Goal: Task Accomplishment & Management: Manage account settings

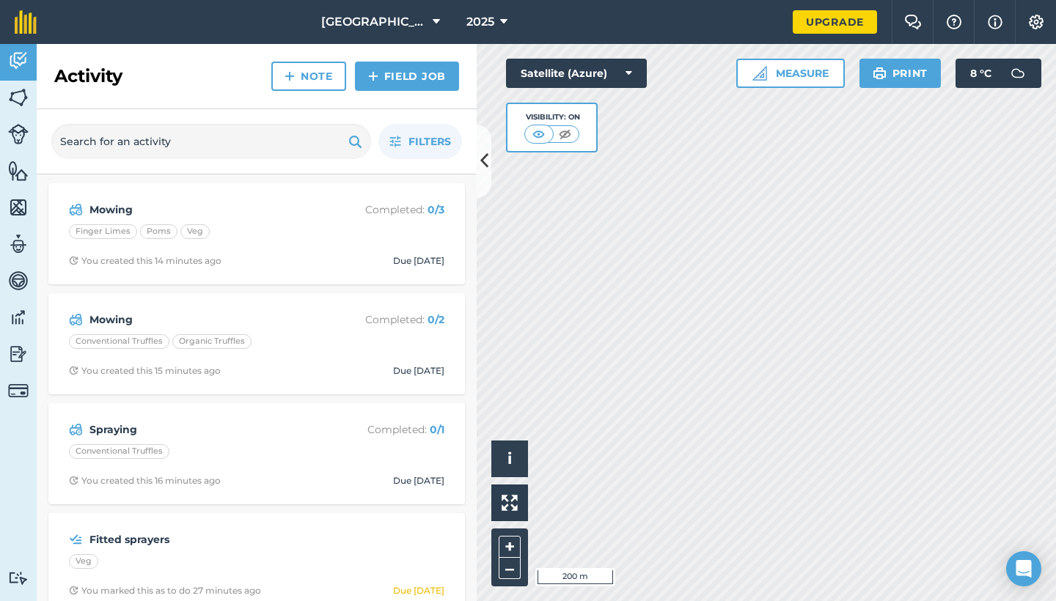
click at [16, 396] on img at bounding box center [18, 390] width 21 height 21
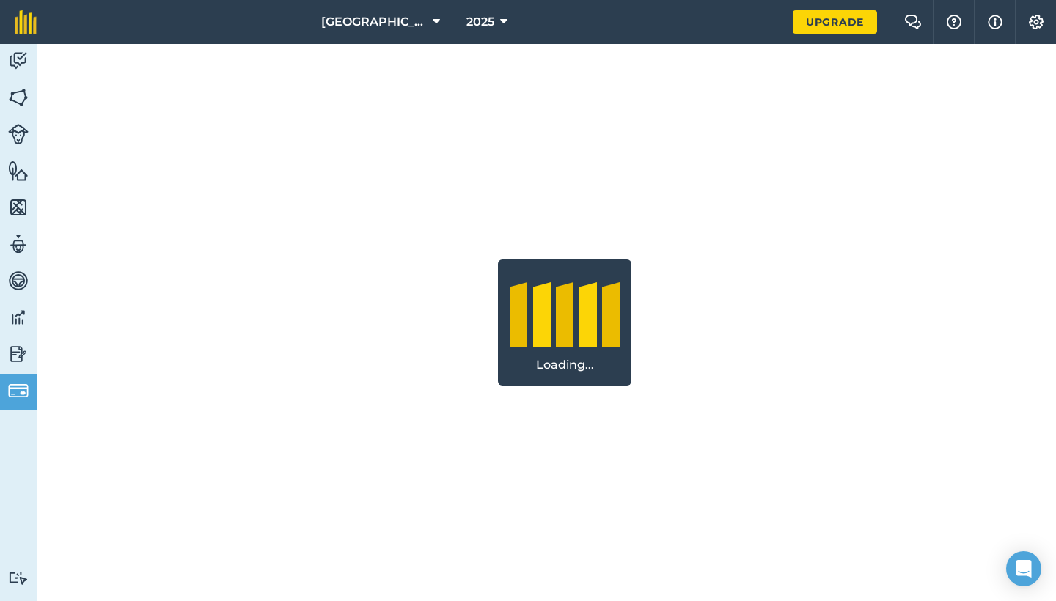
click at [20, 356] on img at bounding box center [18, 354] width 21 height 22
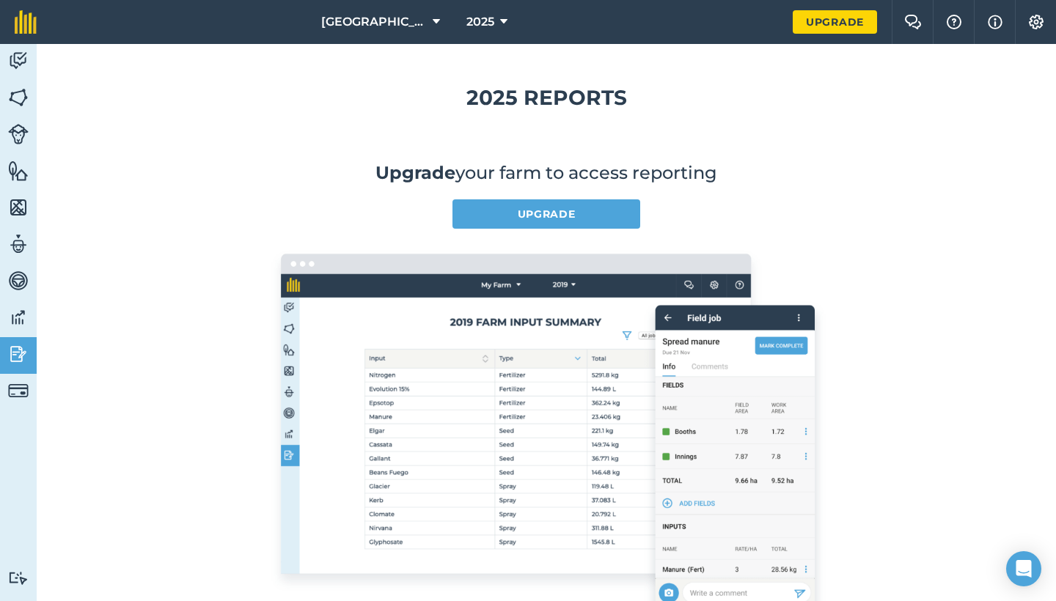
click at [19, 324] on img at bounding box center [18, 317] width 21 height 22
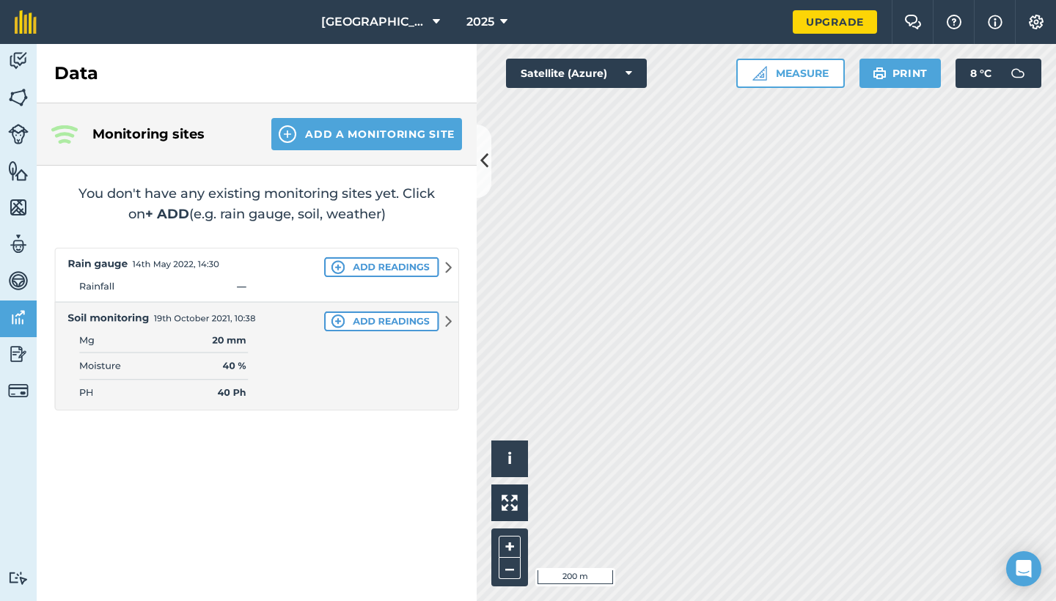
click at [23, 284] on img at bounding box center [18, 281] width 21 height 22
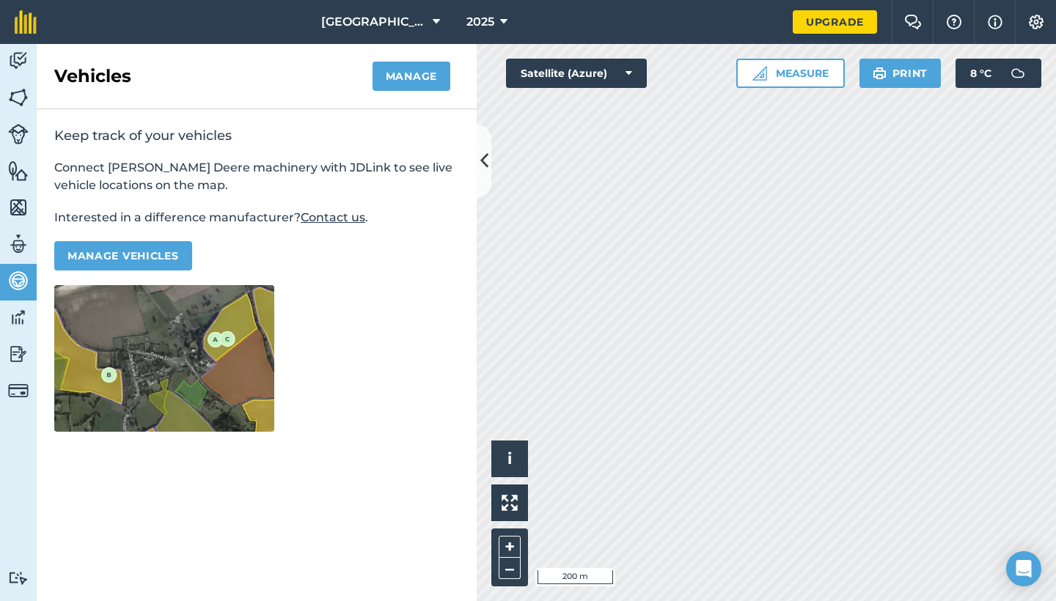
click at [24, 242] on img at bounding box center [18, 244] width 21 height 22
select select "MEMBER"
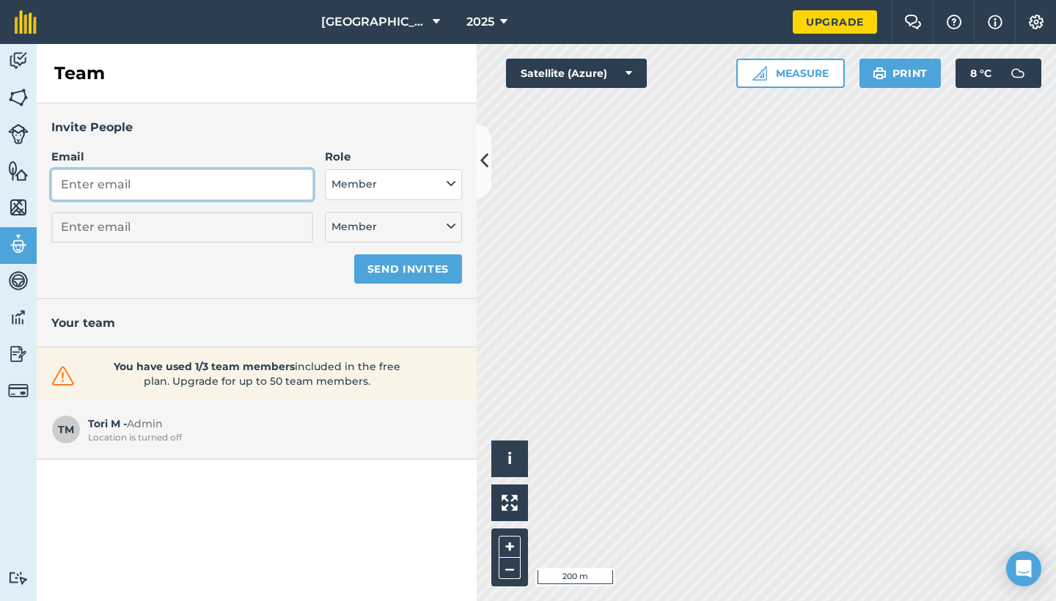
click at [136, 181] on input "Email" at bounding box center [182, 184] width 262 height 31
type input "t"
select select "MEMBER"
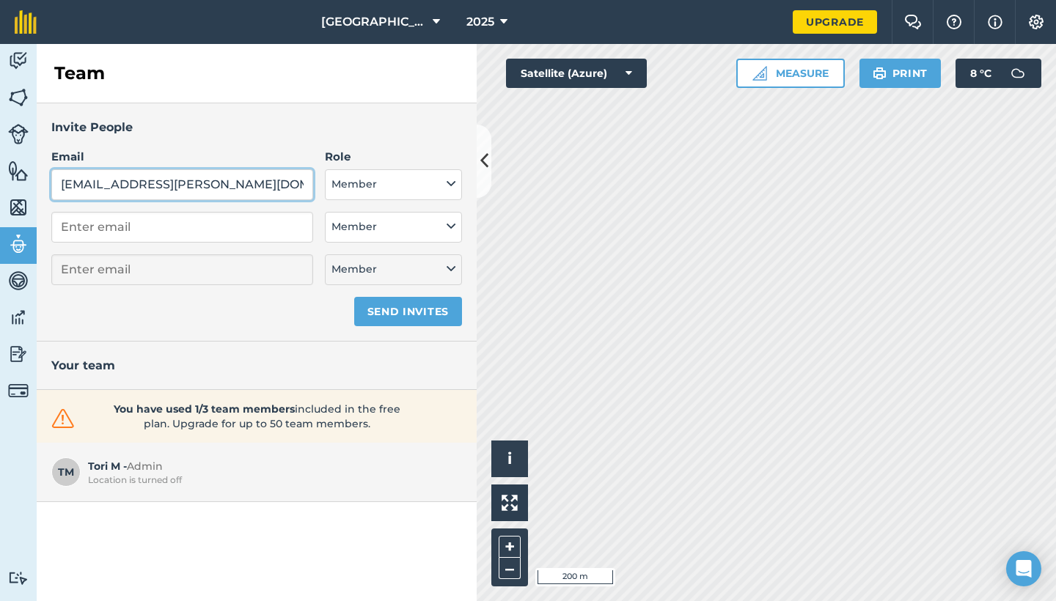
type input "[EMAIL_ADDRESS][PERSON_NAME][DOMAIN_NAME]"
click at [400, 314] on button "Send invites" at bounding box center [408, 311] width 108 height 29
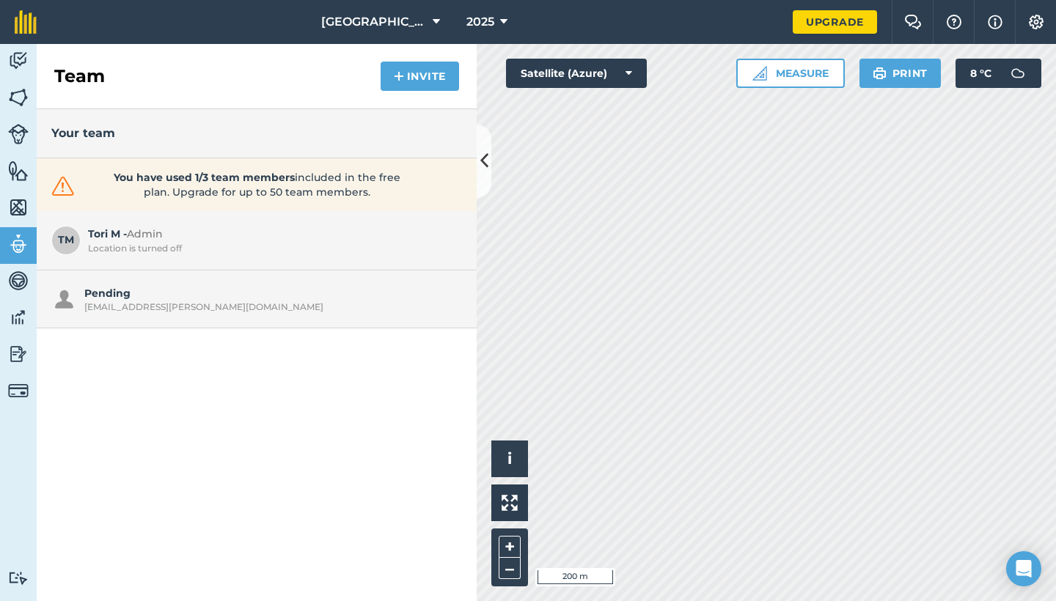
click at [1044, 22] on img at bounding box center [1036, 22] width 18 height 15
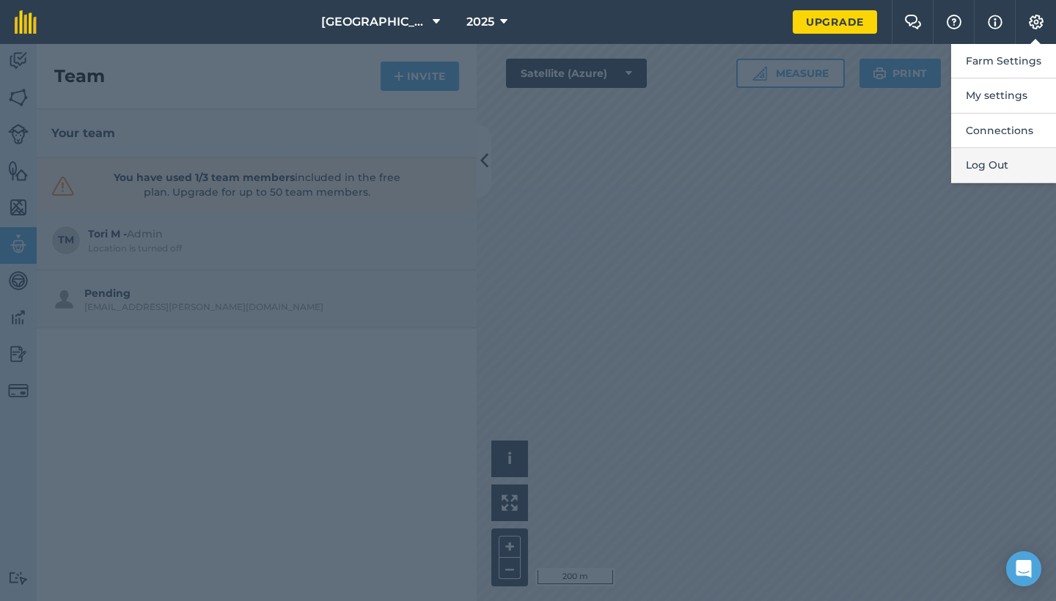
click at [981, 163] on button "Log Out" at bounding box center [1003, 165] width 105 height 34
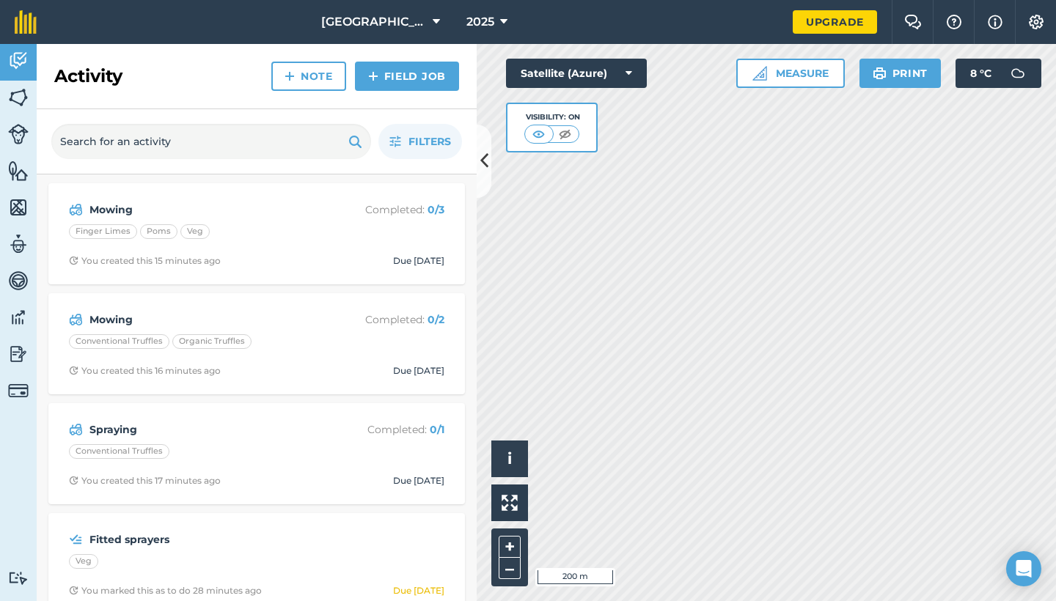
click at [21, 247] on img at bounding box center [18, 244] width 21 height 22
